Goal: Transaction & Acquisition: Subscribe to service/newsletter

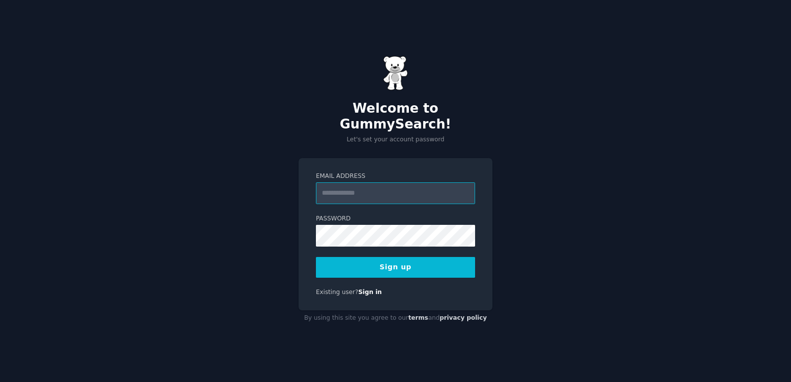
click at [400, 182] on input "Email Address" at bounding box center [395, 193] width 159 height 22
type input "**********"
click at [429, 260] on button "Sign up" at bounding box center [395, 267] width 159 height 21
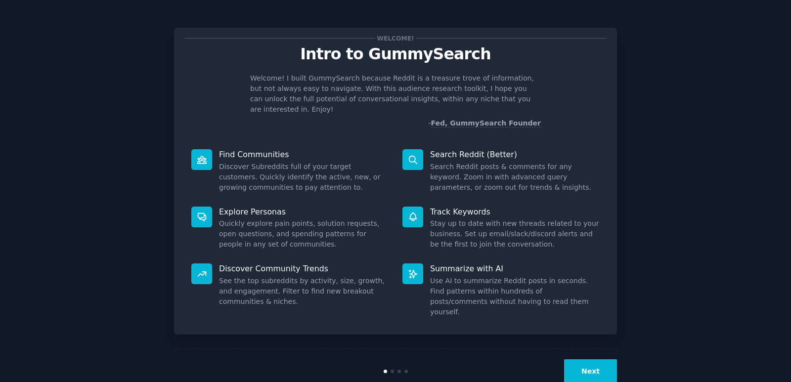
click at [584, 359] on button "Next" at bounding box center [590, 371] width 53 height 24
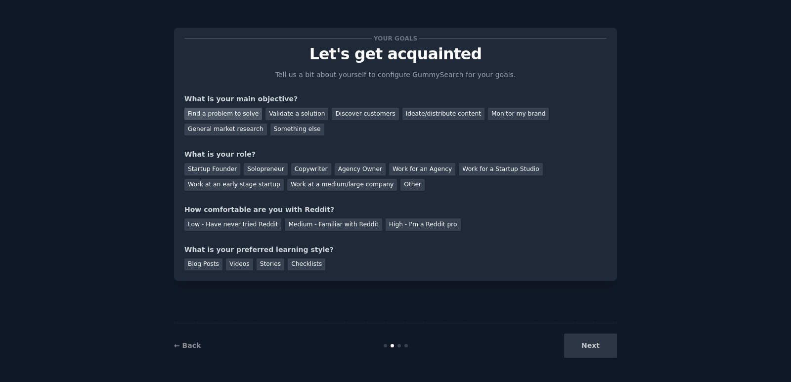
click at [234, 113] on div "Find a problem to solve" at bounding box center [223, 114] width 78 height 12
click at [284, 112] on div "Validate a solution" at bounding box center [296, 114] width 63 height 12
click at [230, 113] on div "Find a problem to solve" at bounding box center [223, 114] width 78 height 12
click at [249, 165] on div "Solopreneur" at bounding box center [265, 169] width 43 height 12
click at [220, 168] on div "Startup Founder" at bounding box center [212, 169] width 56 height 12
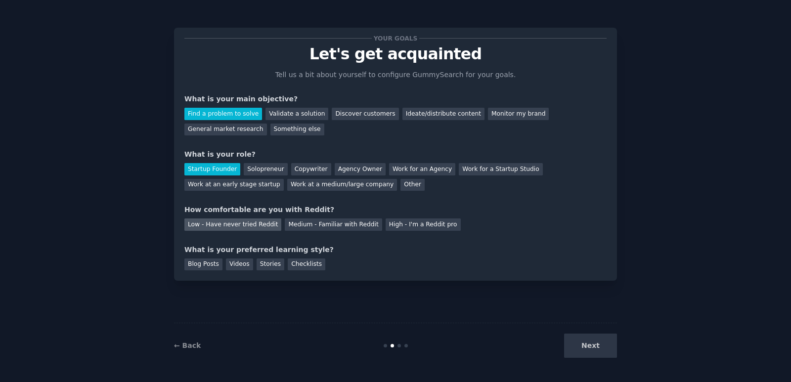
click at [249, 226] on div "Low - Have never tried Reddit" at bounding box center [232, 224] width 97 height 12
click at [267, 262] on div "Stories" at bounding box center [270, 264] width 28 height 12
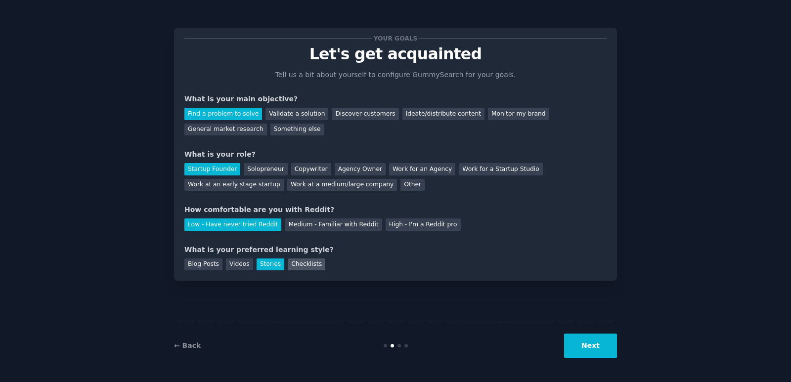
click at [288, 262] on div "Checklists" at bounding box center [307, 264] width 38 height 12
click at [586, 345] on button "Next" at bounding box center [590, 346] width 53 height 24
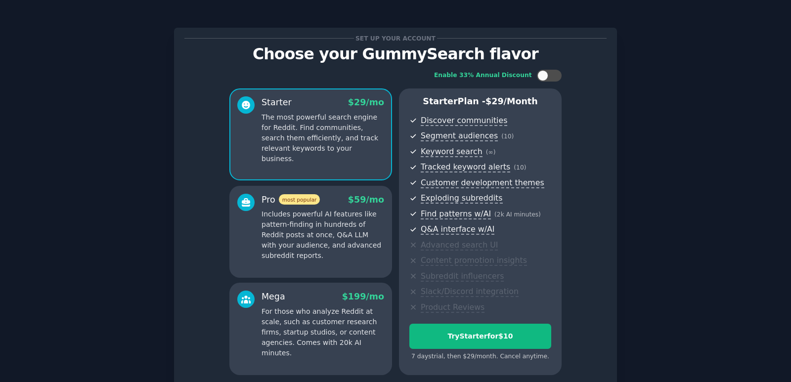
scroll to position [87, 0]
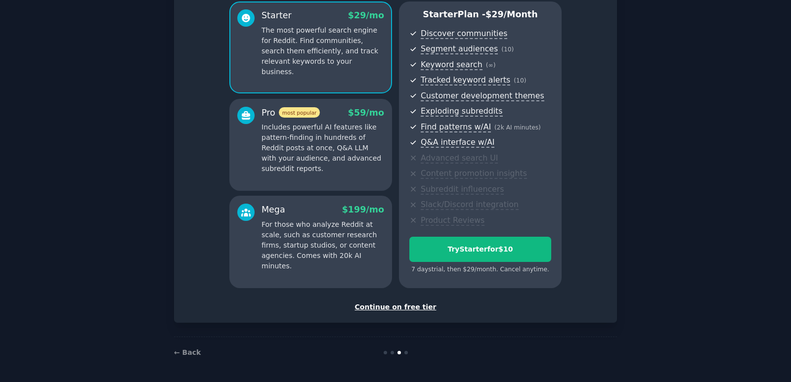
click at [415, 308] on div "Continue on free tier" at bounding box center [395, 307] width 422 height 10
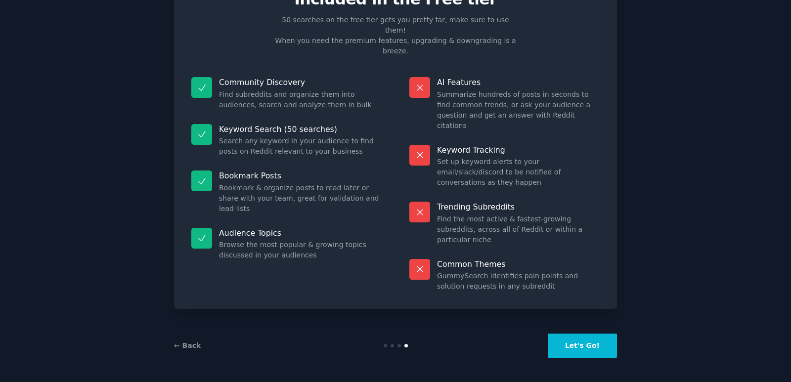
scroll to position [3, 0]
